Goal: Task Accomplishment & Management: Manage account settings

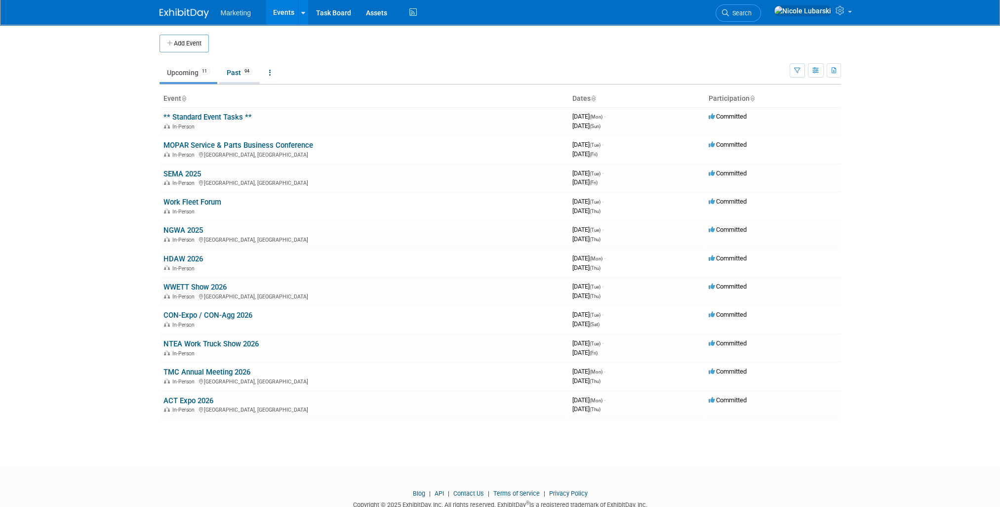
click at [229, 76] on link "Past 94" at bounding box center [239, 72] width 40 height 19
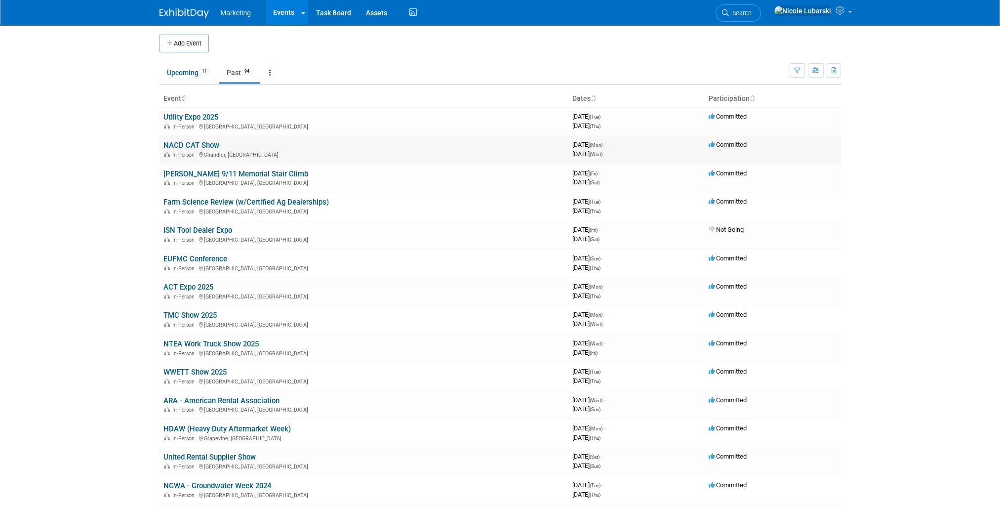
click at [196, 146] on link "NACD CAT Show" at bounding box center [191, 145] width 56 height 9
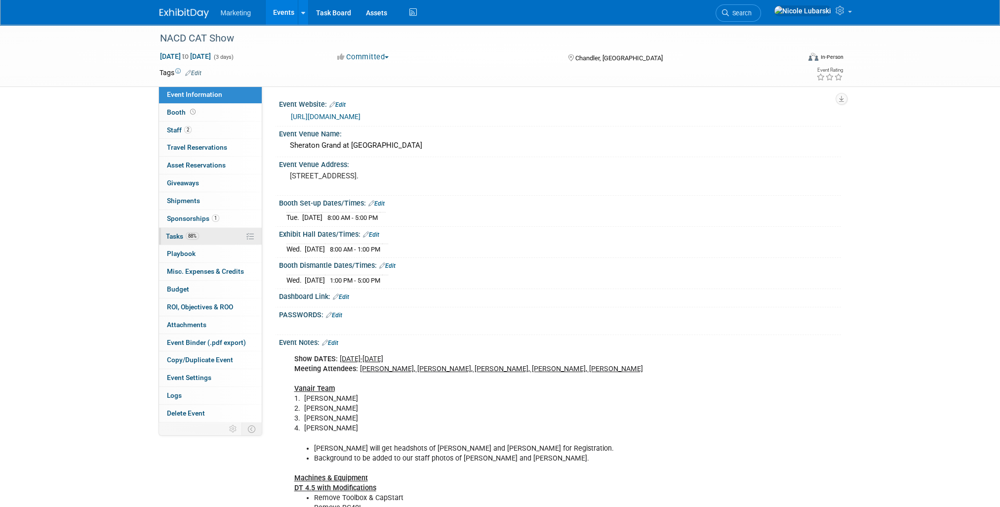
click at [188, 237] on span "88%" at bounding box center [192, 235] width 13 height 7
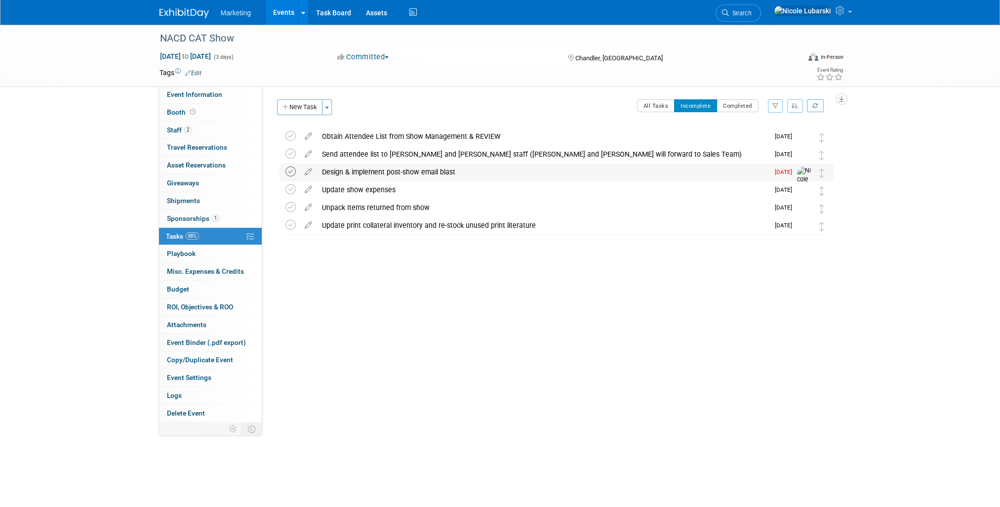
click at [288, 173] on icon at bounding box center [290, 171] width 10 height 10
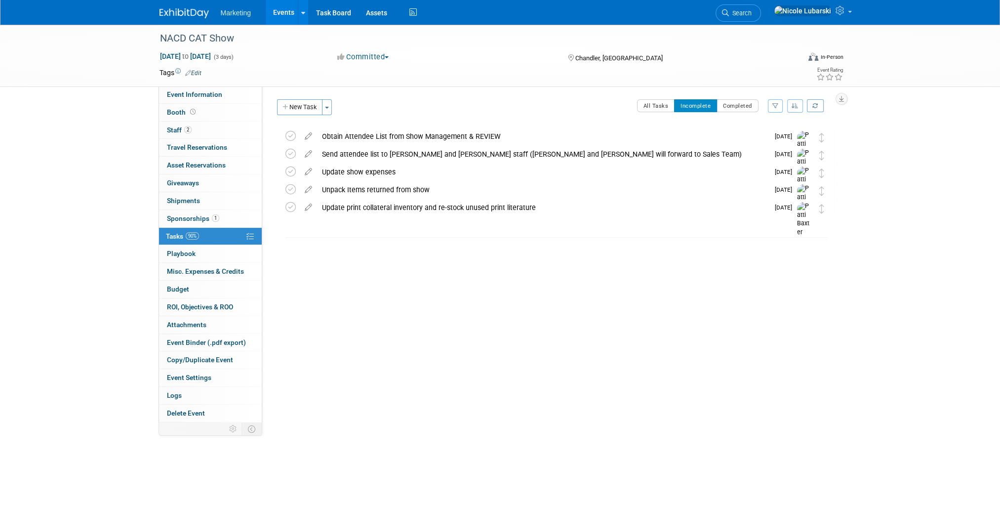
click at [280, 10] on link "Events" at bounding box center [284, 12] width 36 height 25
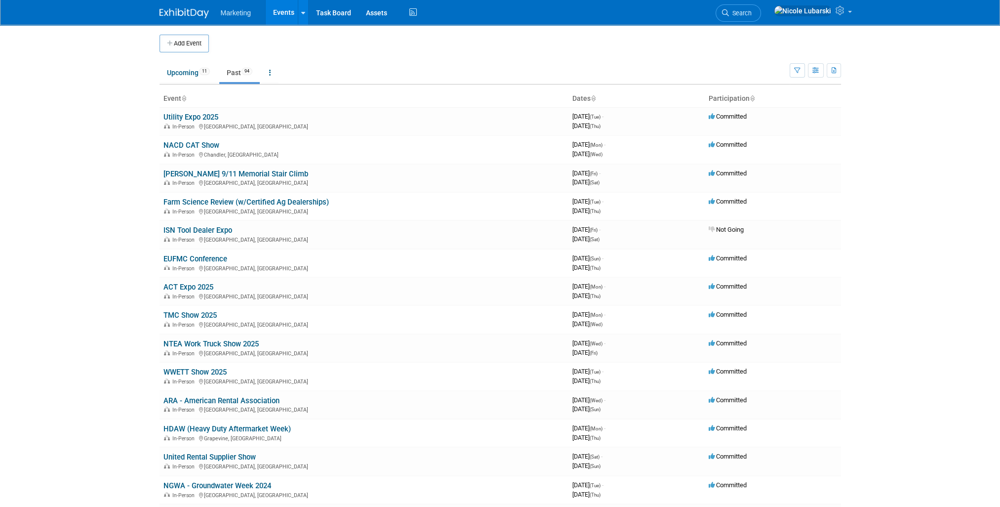
click at [191, 116] on link "Utility Expo 2025" at bounding box center [190, 117] width 55 height 9
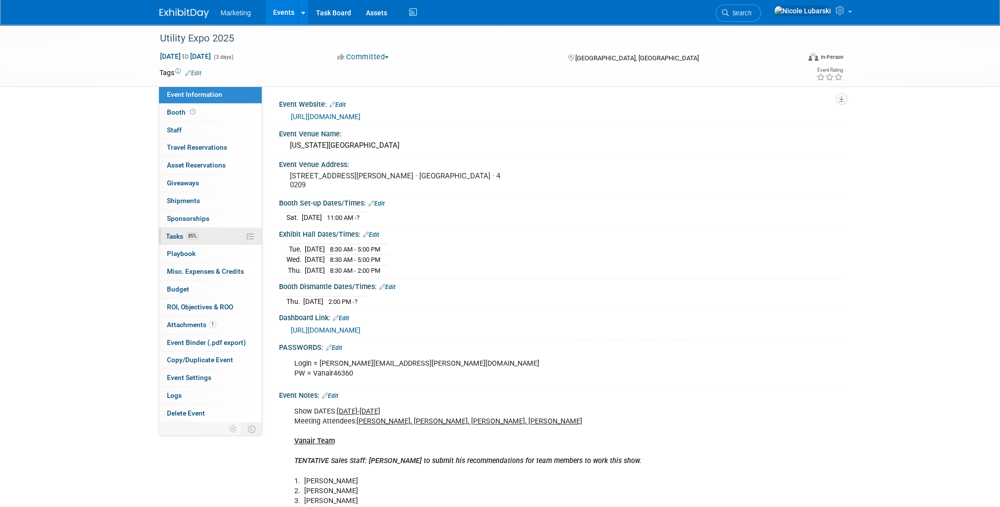
click at [173, 233] on span "Tasks 85%" at bounding box center [182, 236] width 33 height 8
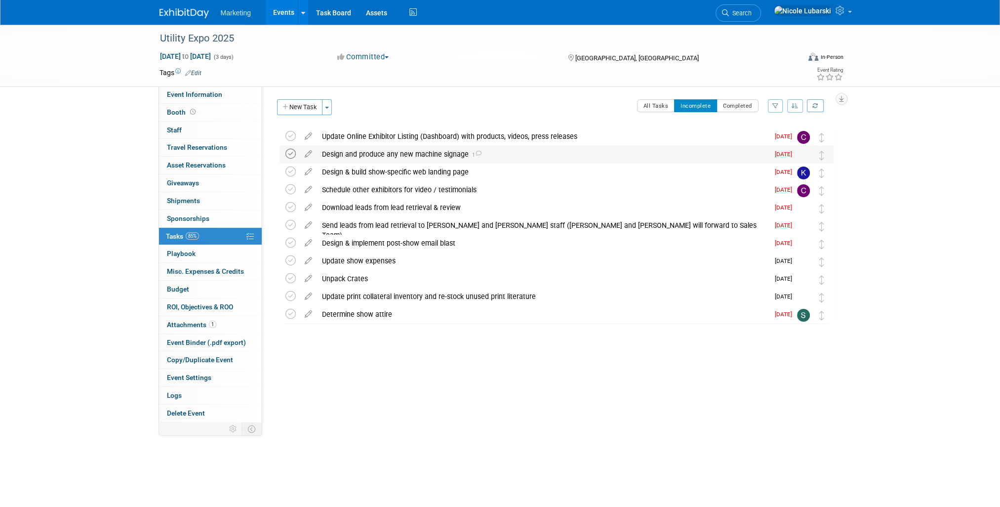
click at [289, 153] on icon at bounding box center [290, 154] width 10 height 10
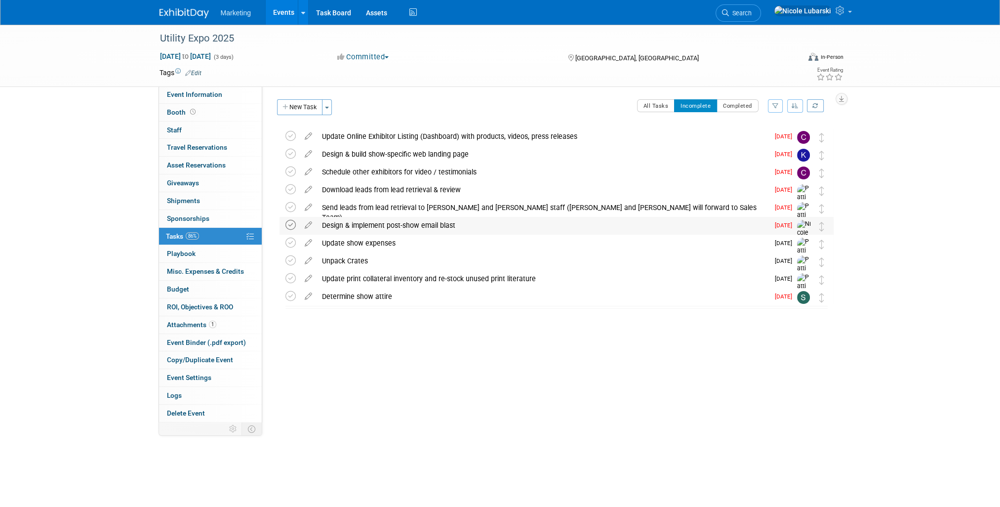
click at [287, 225] on icon at bounding box center [290, 225] width 10 height 10
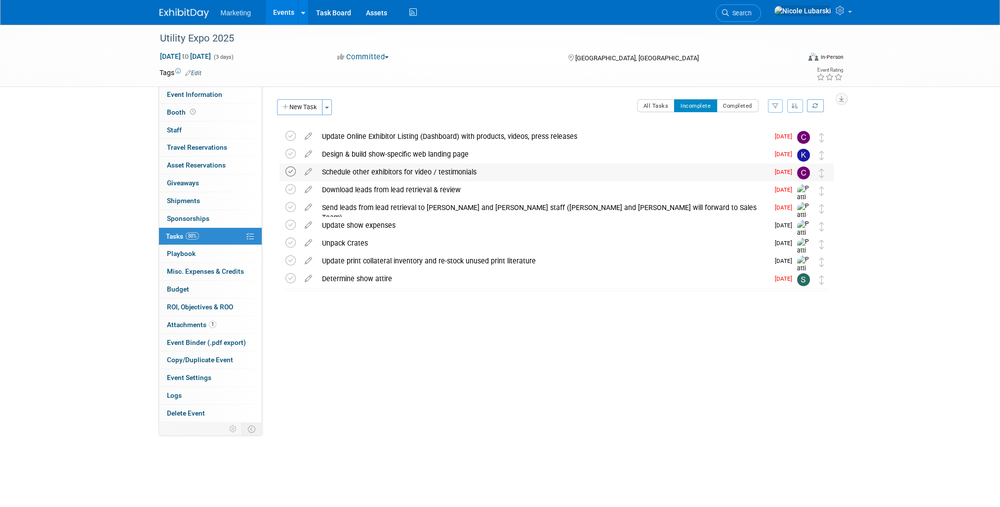
click at [285, 172] on icon at bounding box center [290, 171] width 10 height 10
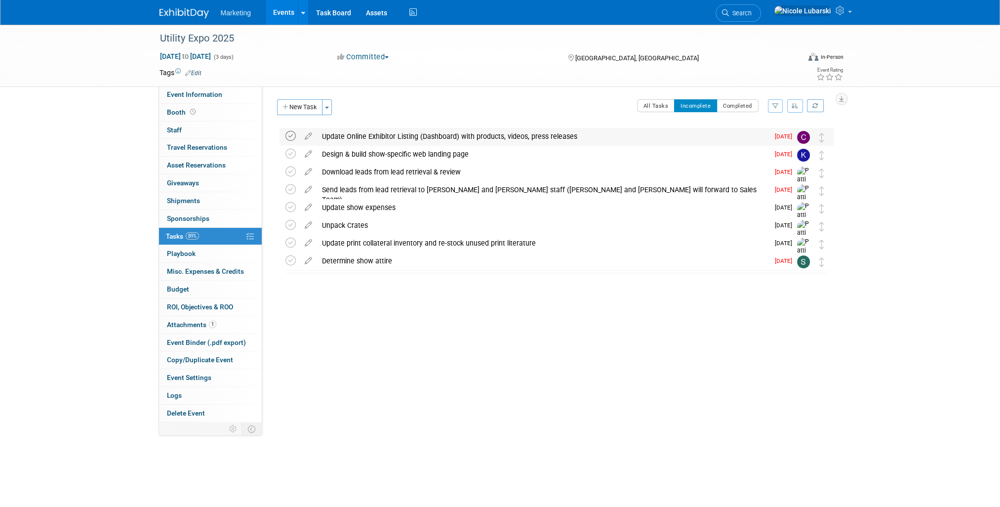
click at [288, 137] on icon at bounding box center [290, 136] width 10 height 10
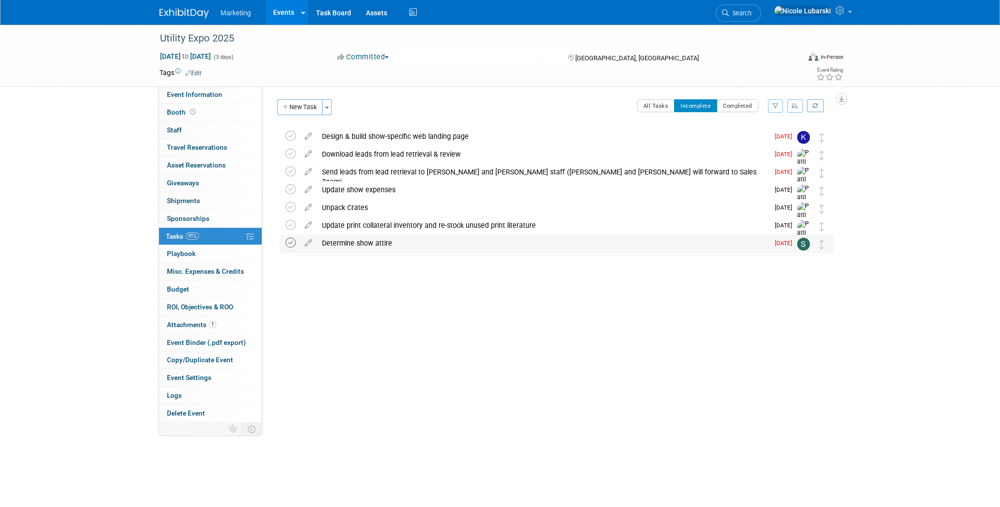
click at [287, 243] on icon at bounding box center [290, 242] width 10 height 10
click at [288, 135] on icon at bounding box center [290, 136] width 10 height 10
